Goal: Task Accomplishment & Management: Manage account settings

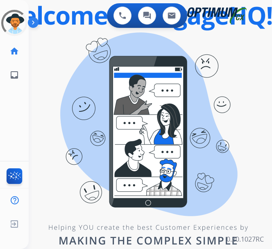
drag, startPoint x: 40, startPoint y: 157, endPoint x: 40, endPoint y: 165, distance: 8.6
click at [40, 157] on div "0 Voice Interactions 0 Chat Interactions 0 Email Interactions swap_horiz Break …" at bounding box center [150, 124] width 243 height 249
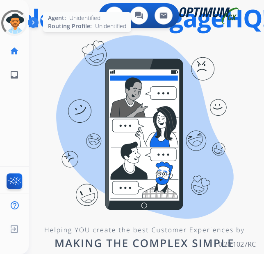
click at [19, 19] on div at bounding box center [14, 23] width 26 height 26
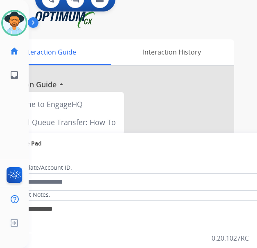
click at [29, 16] on img at bounding box center [35, 24] width 14 height 16
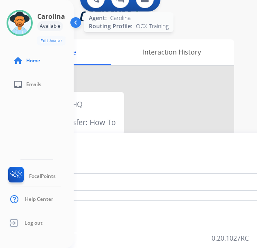
click at [27, 20] on img at bounding box center [19, 22] width 23 height 23
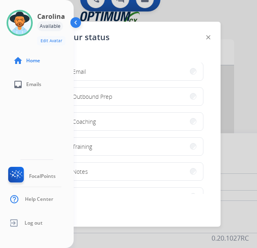
scroll to position [164, 0]
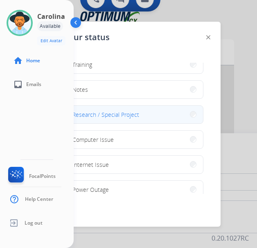
click at [123, 117] on span "Research / Special Project" at bounding box center [105, 114] width 67 height 9
